Goal: Task Accomplishment & Management: Use online tool/utility

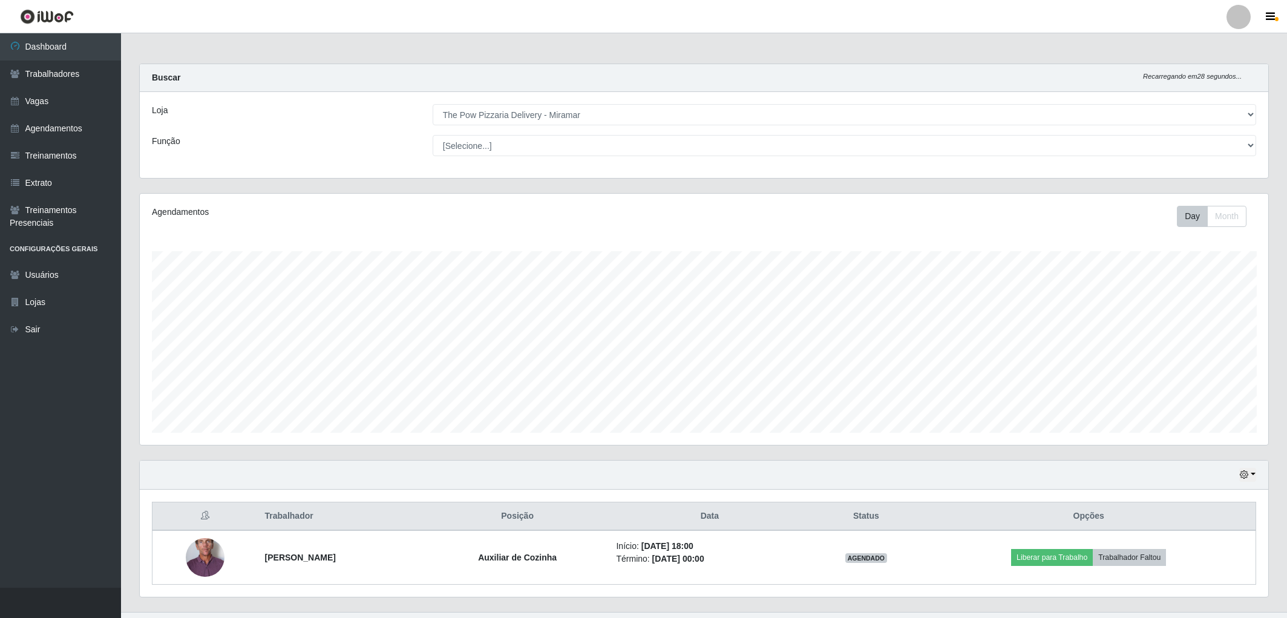
select select "322"
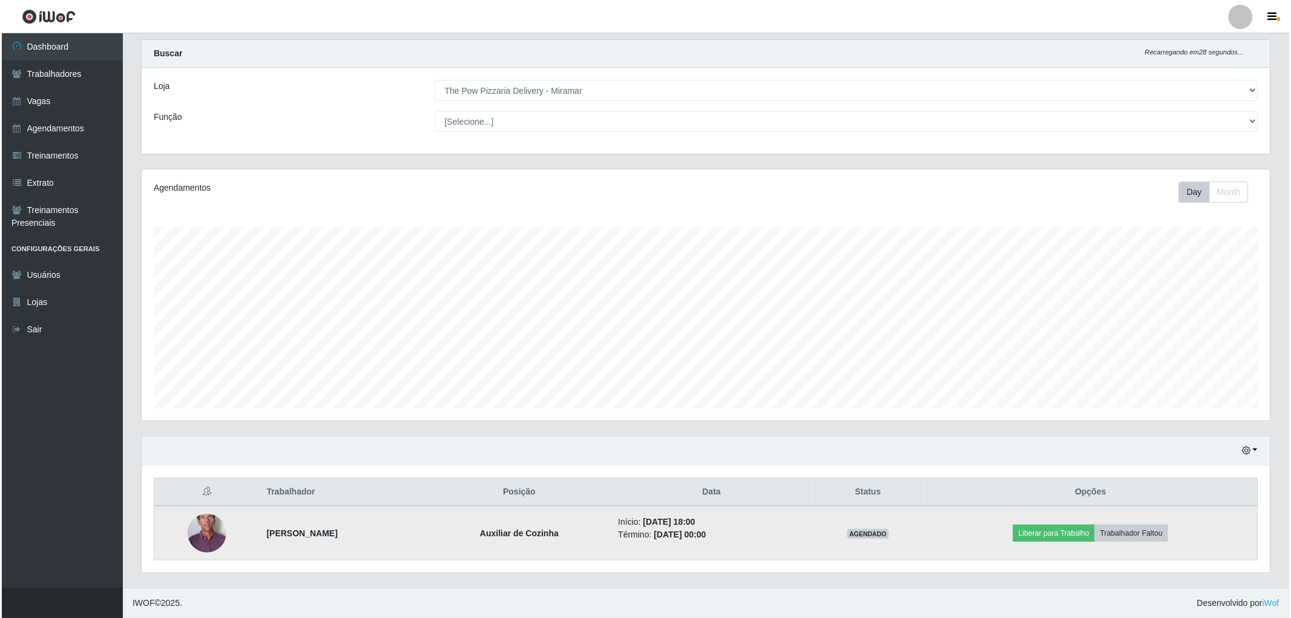
scroll to position [251, 1129]
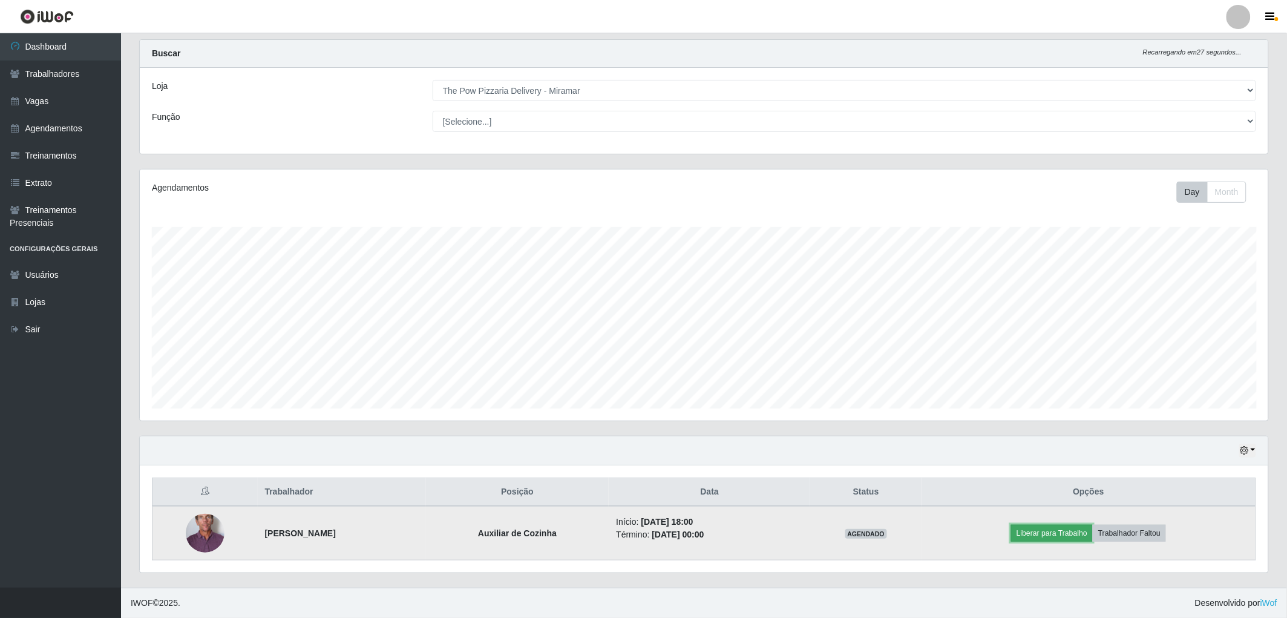
click at [1057, 526] on button "Liberar para Trabalho" at bounding box center [1052, 533] width 82 height 17
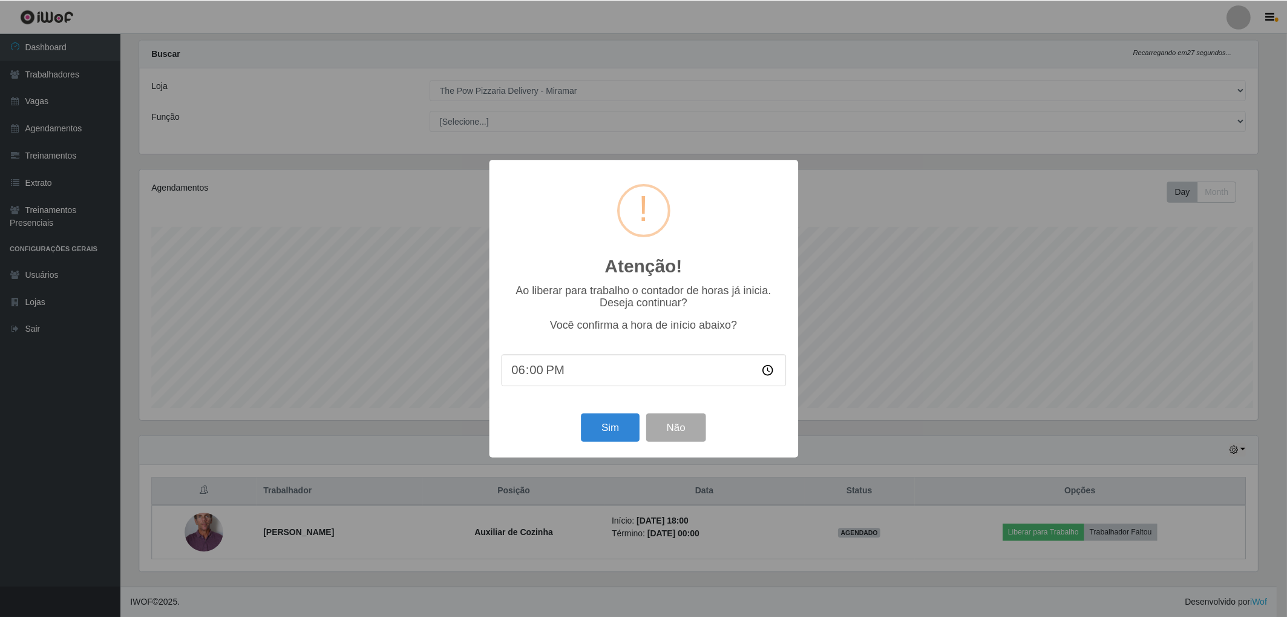
scroll to position [251, 1121]
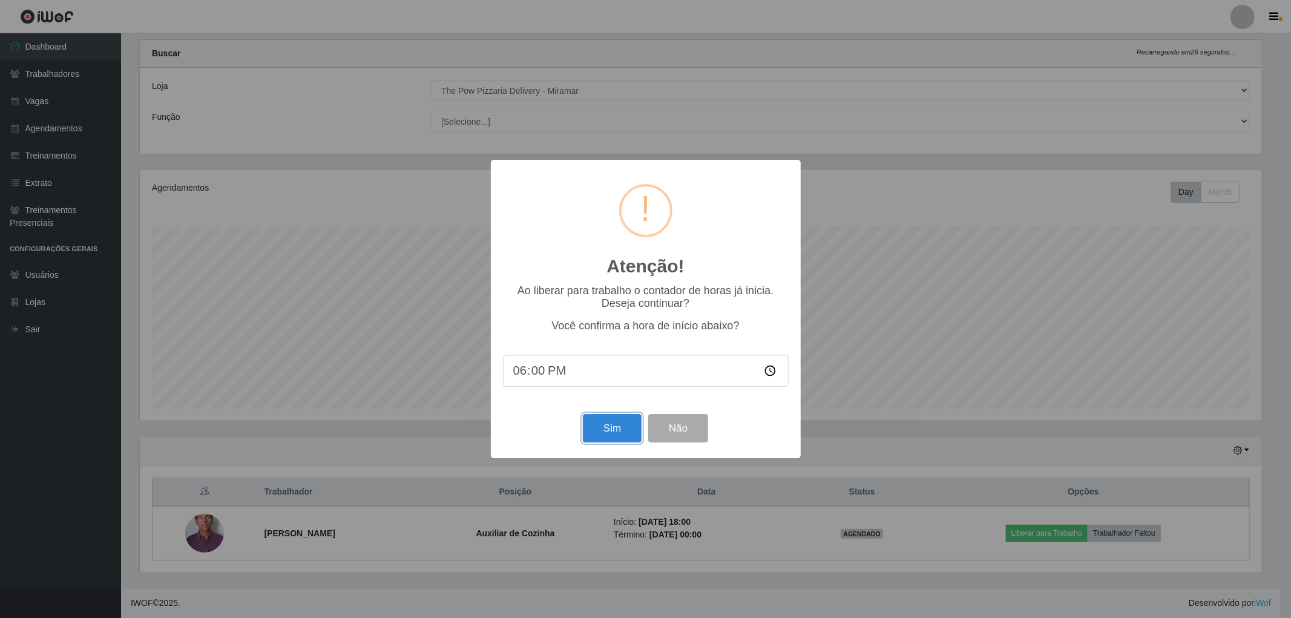
click at [620, 428] on button "Sim" at bounding box center [612, 428] width 59 height 28
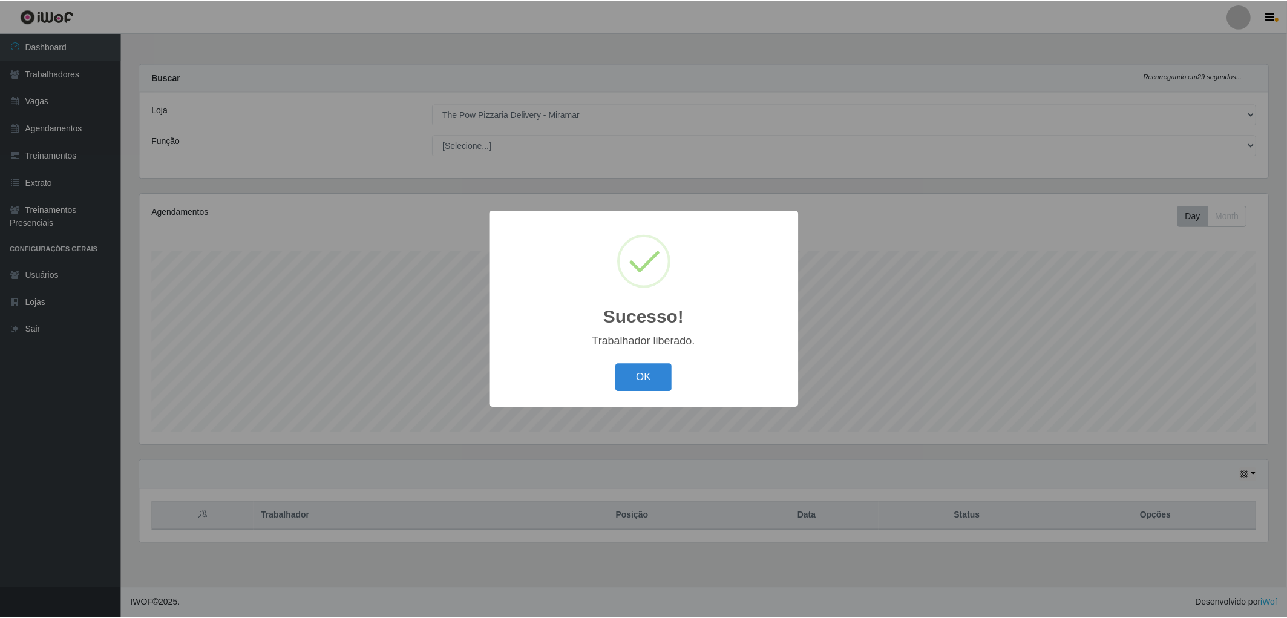
scroll to position [251, 1132]
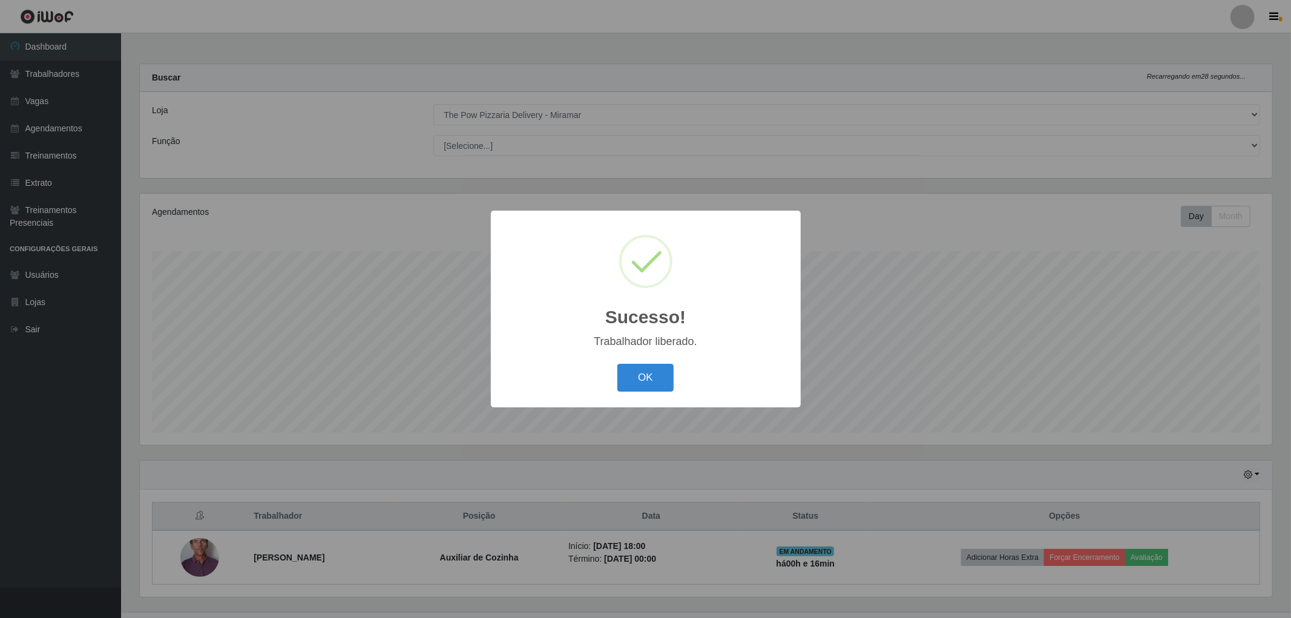
click at [641, 401] on div "Sucesso! × Trabalhador liberado. OK Cancel" at bounding box center [646, 309] width 310 height 196
click at [634, 385] on div at bounding box center [634, 385] width 0 height 0
click at [654, 374] on button "OK" at bounding box center [645, 378] width 56 height 28
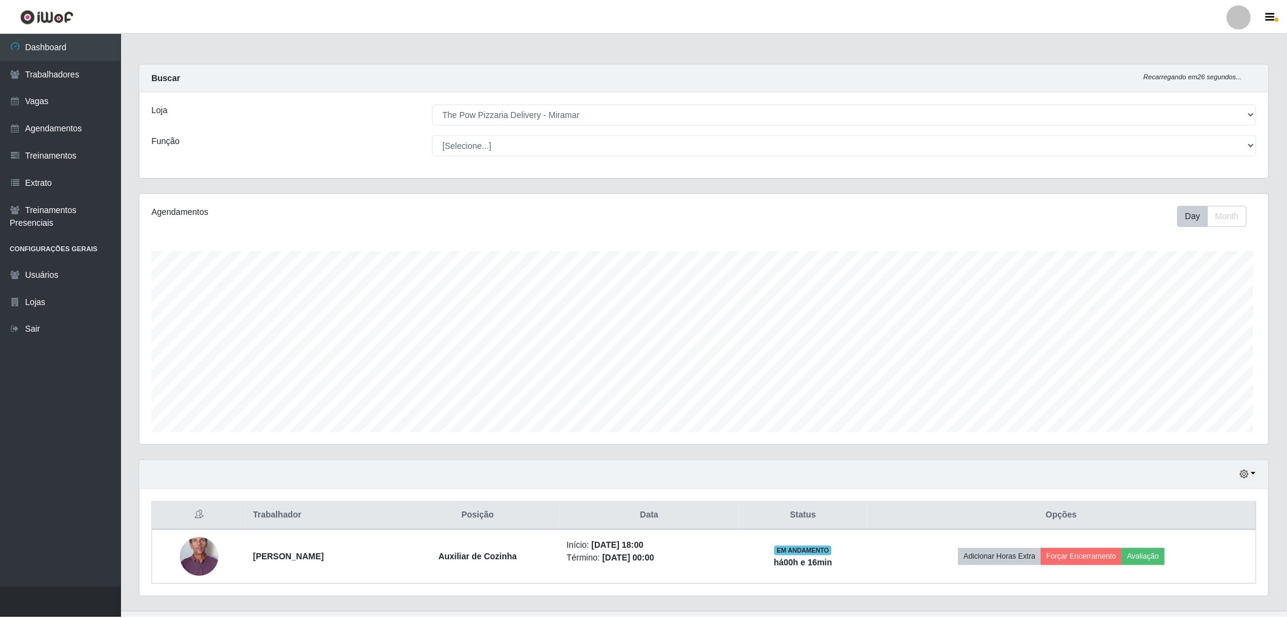
scroll to position [604920, 604042]
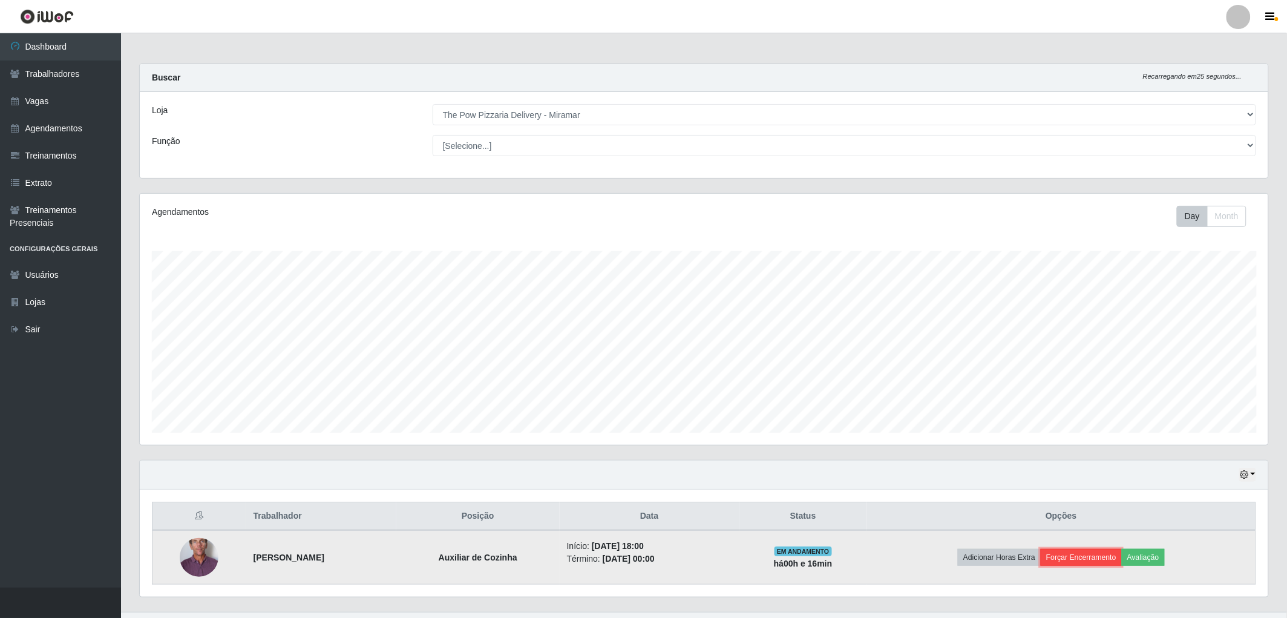
click at [1122, 560] on button "Forçar Encerramento" at bounding box center [1081, 557] width 81 height 17
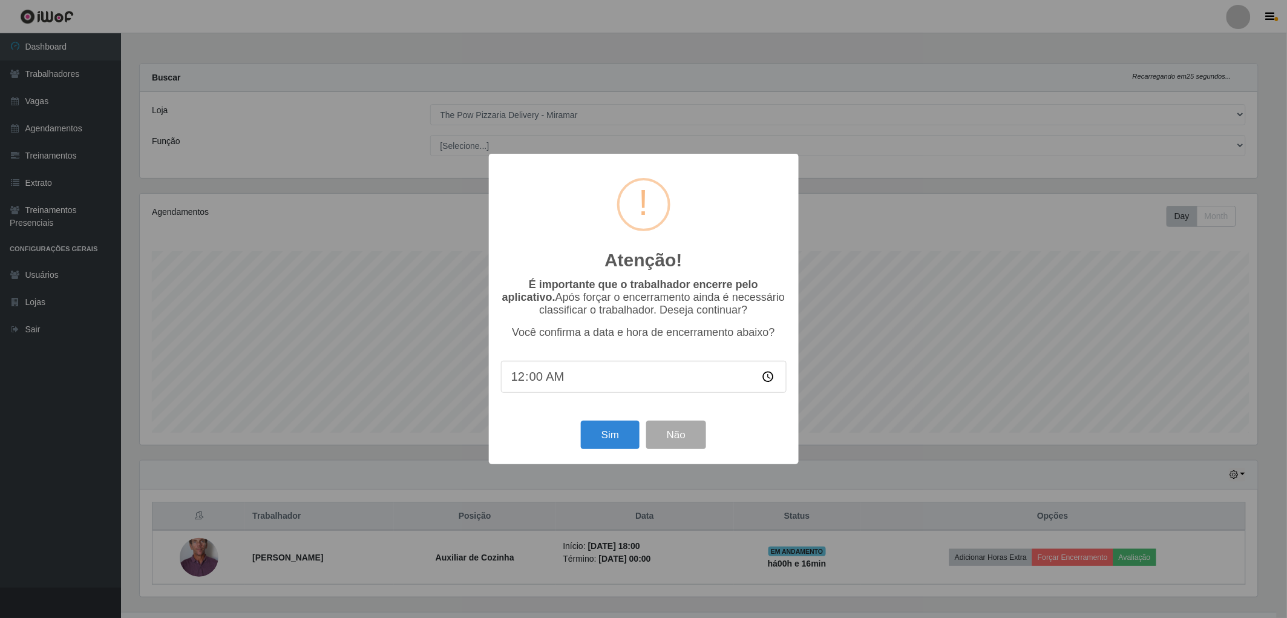
scroll to position [251, 1121]
click at [615, 425] on button "Sim" at bounding box center [612, 435] width 59 height 28
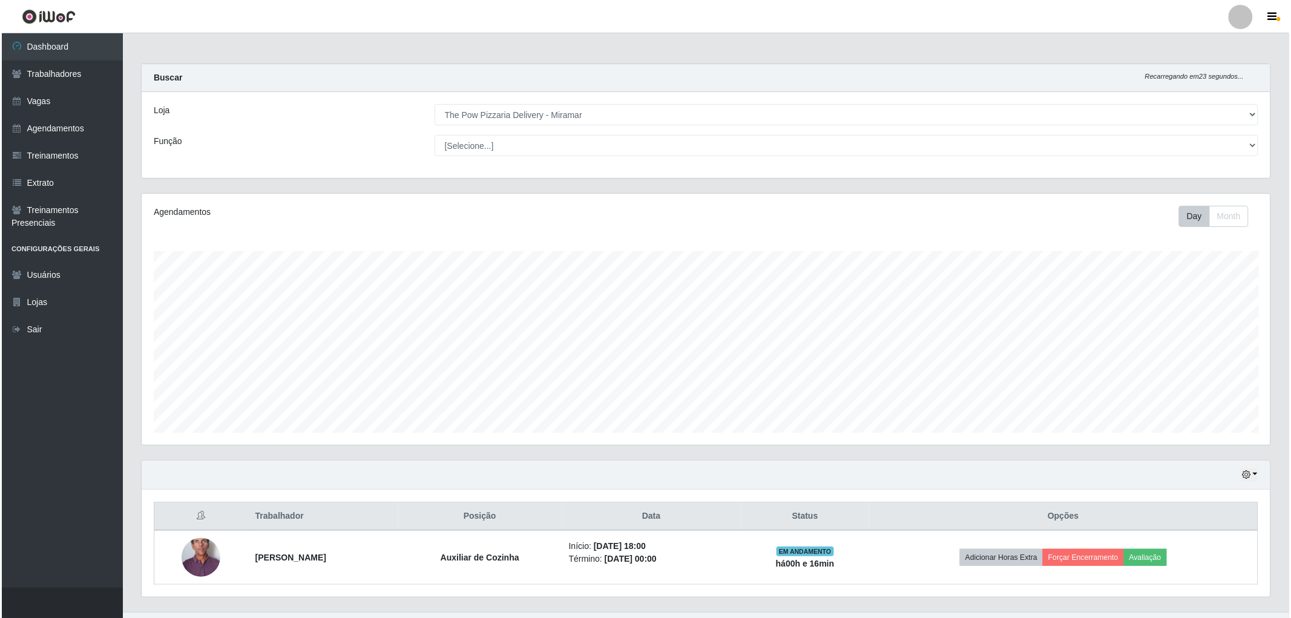
scroll to position [251, 1132]
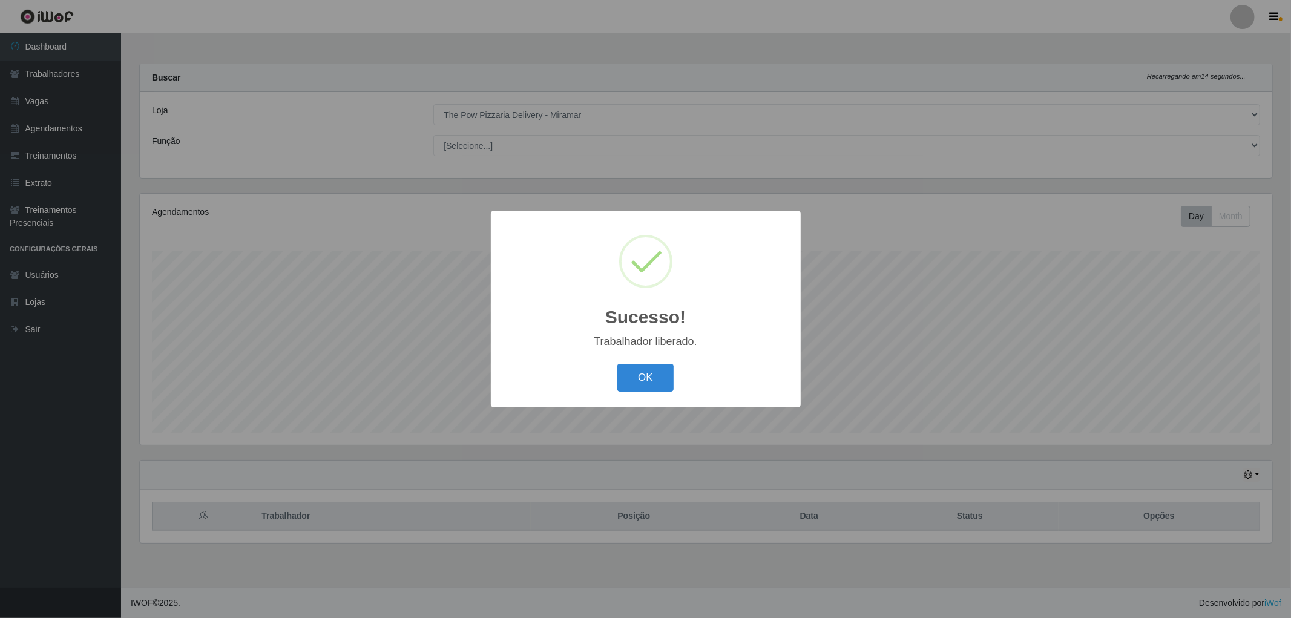
click at [617, 364] on button "OK" at bounding box center [645, 378] width 56 height 28
